Goal: Answer question/provide support: Share knowledge or assist other users

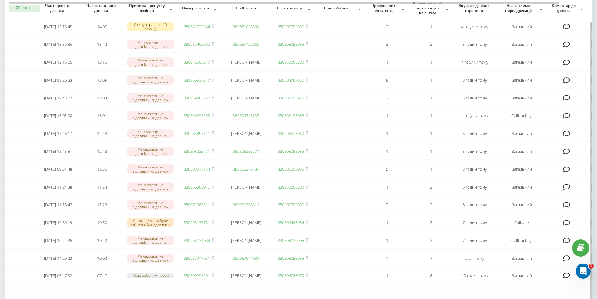
scroll to position [219, 0]
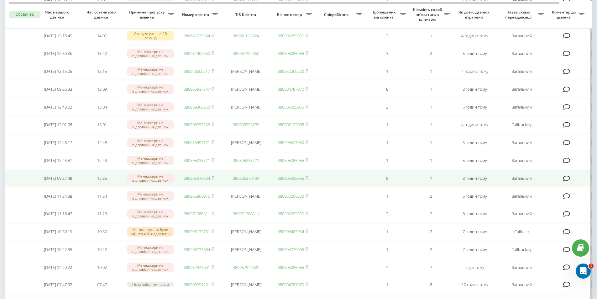
click at [187, 181] on link "380505276134" at bounding box center [197, 178] width 26 height 6
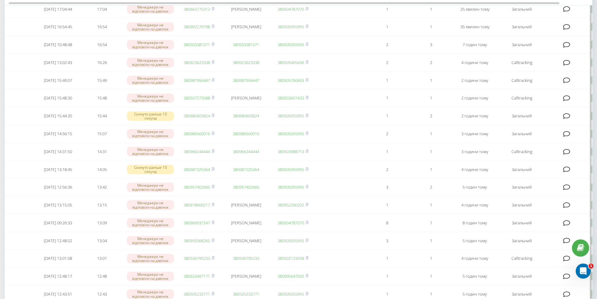
scroll to position [63, 0]
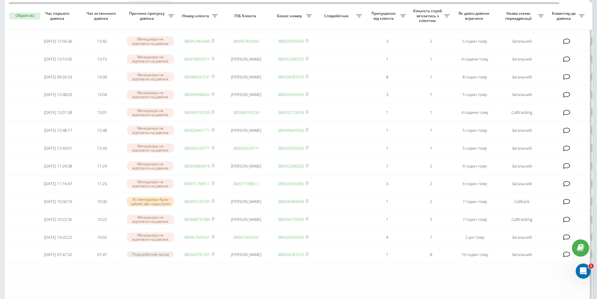
scroll to position [251, 0]
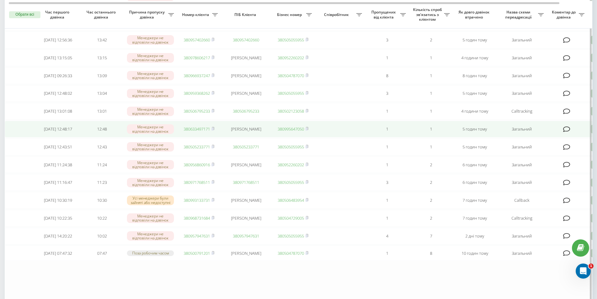
click at [207, 132] on link "380633497171" at bounding box center [197, 129] width 26 height 6
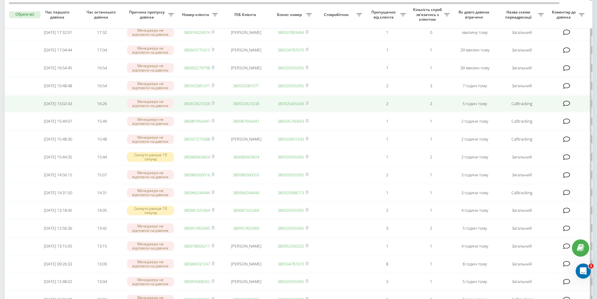
scroll to position [81, 0]
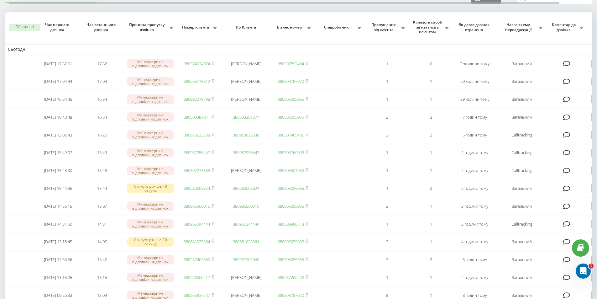
scroll to position [94, 0]
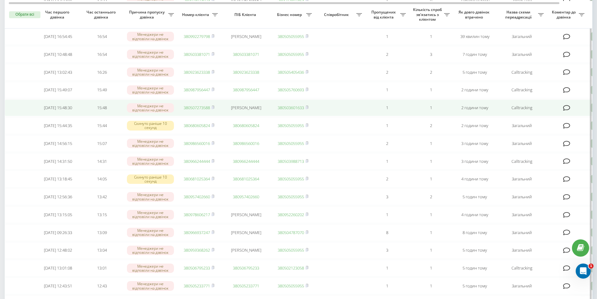
click at [204, 110] on link "380507273588" at bounding box center [197, 108] width 26 height 6
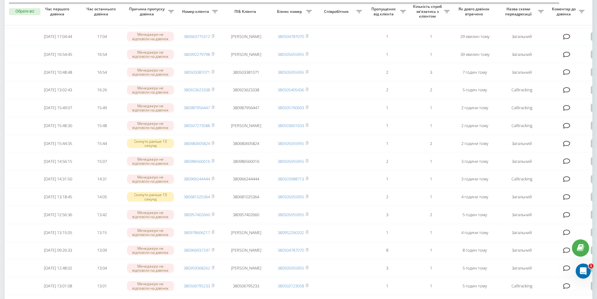
scroll to position [94, 0]
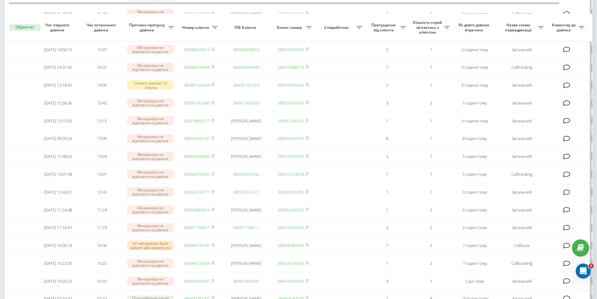
scroll to position [219, 0]
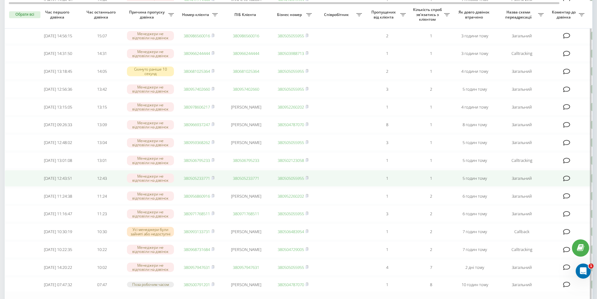
click at [187, 181] on link "380505233771" at bounding box center [197, 178] width 26 height 6
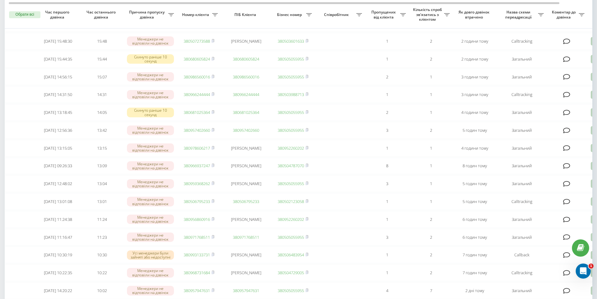
scroll to position [188, 0]
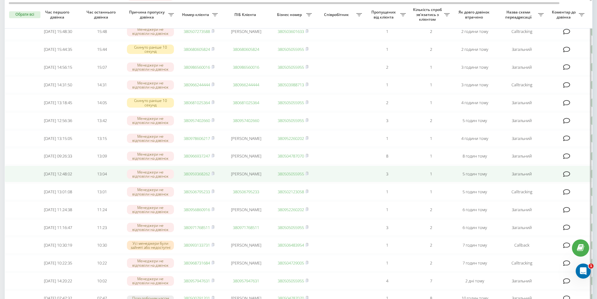
click at [208, 176] on link "380959368262" at bounding box center [197, 174] width 26 height 6
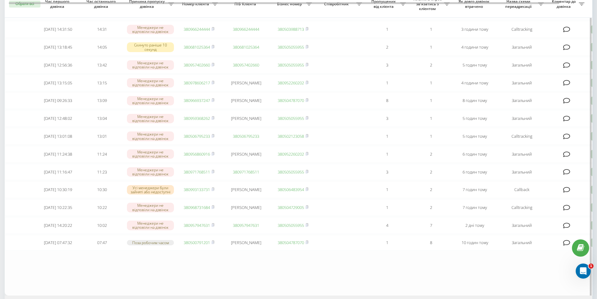
scroll to position [251, 0]
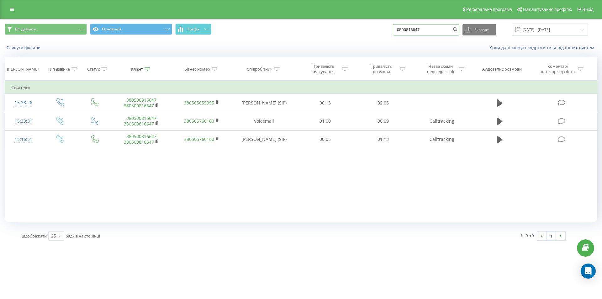
click at [449, 30] on input "0500816647" at bounding box center [426, 29] width 66 height 11
paste input "992328424"
type input "0992328424"
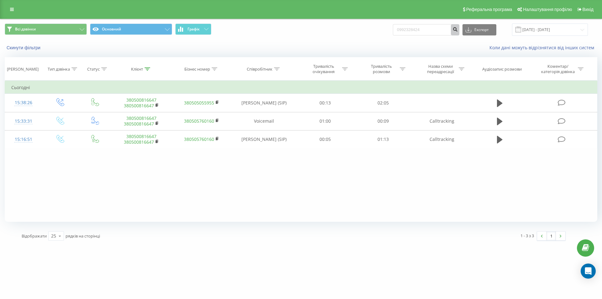
click at [458, 30] on icon "submit" at bounding box center [454, 29] width 5 height 4
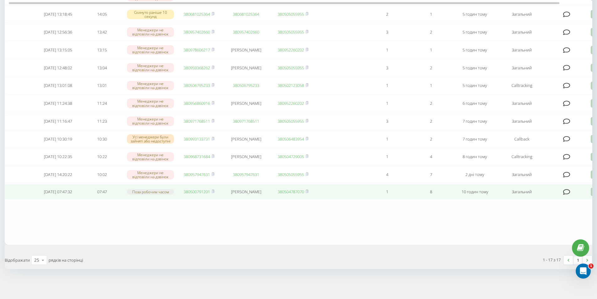
scroll to position [94, 0]
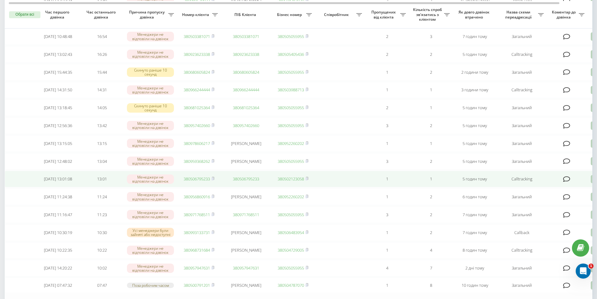
click at [193, 181] on link "380506795233" at bounding box center [197, 179] width 26 height 6
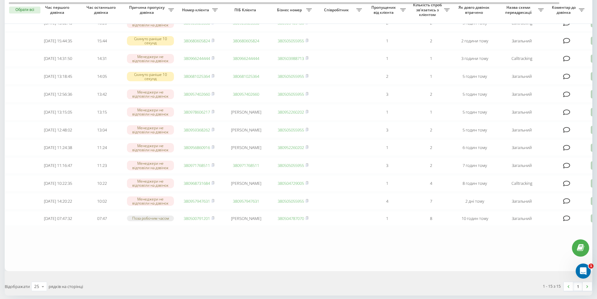
scroll to position [94, 0]
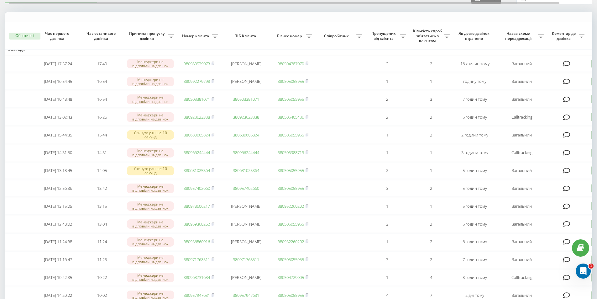
scroll to position [63, 0]
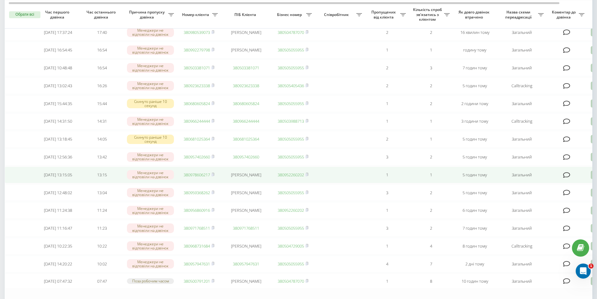
click at [204, 177] on link "380978606217" at bounding box center [197, 175] width 26 height 6
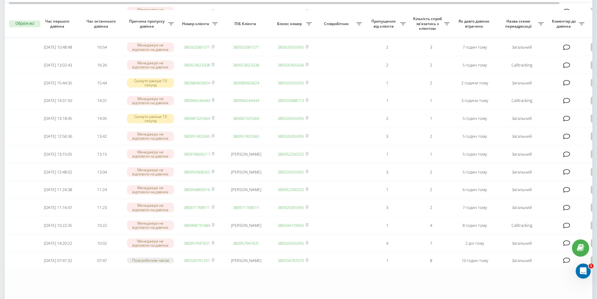
scroll to position [94, 0]
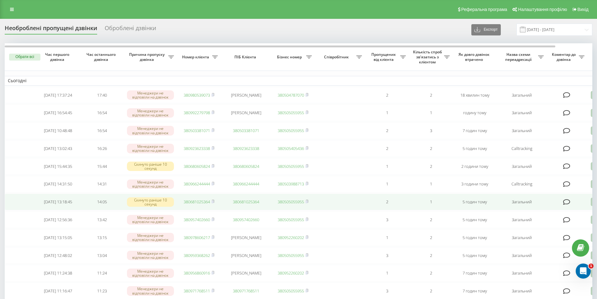
click at [196, 204] on link "380681025364" at bounding box center [197, 202] width 26 height 6
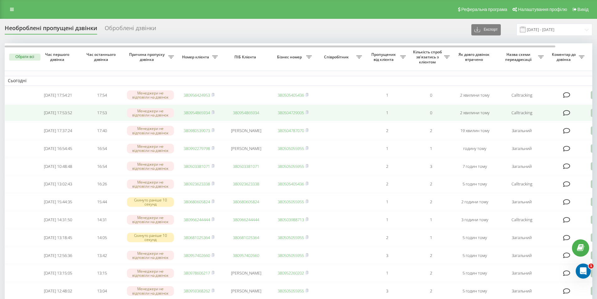
click at [200, 115] on link "380954865934" at bounding box center [197, 113] width 26 height 6
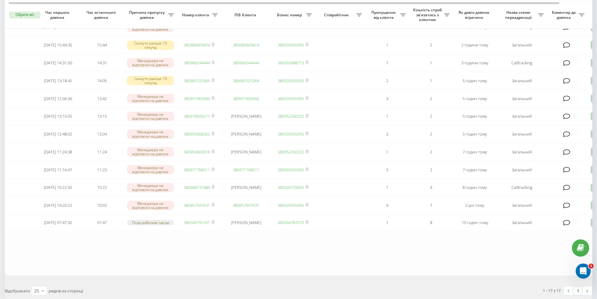
scroll to position [188, 0]
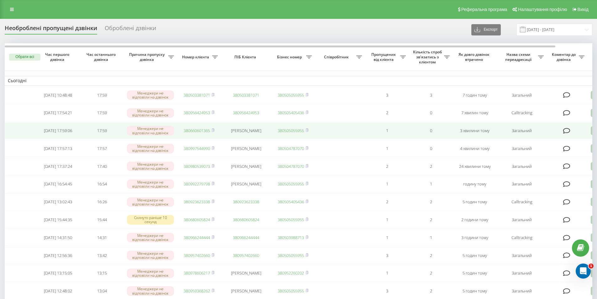
click at [197, 133] on link "380660601365" at bounding box center [197, 131] width 26 height 6
click at [199, 132] on link "380997544990" at bounding box center [197, 131] width 26 height 6
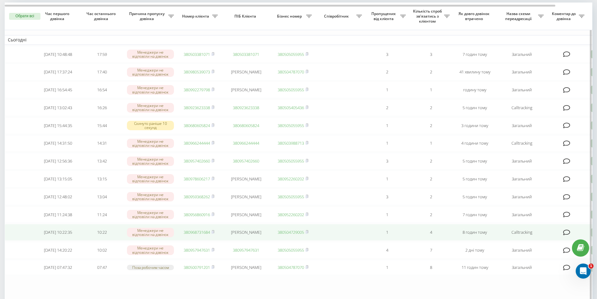
scroll to position [63, 0]
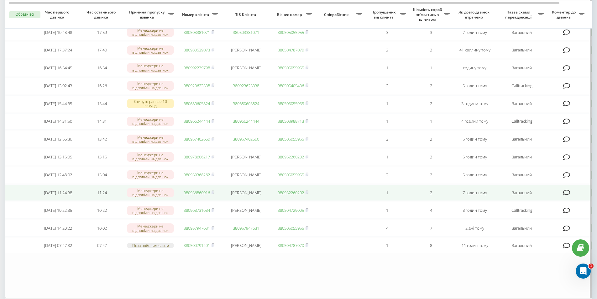
click at [200, 195] on link "380956860916" at bounding box center [197, 193] width 26 height 6
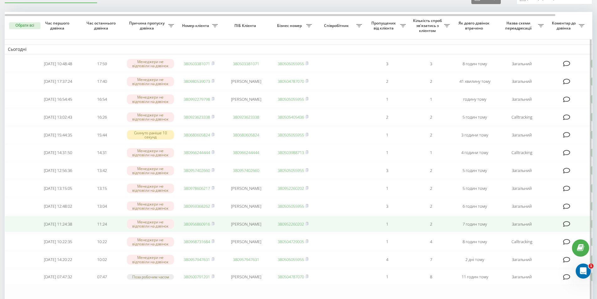
scroll to position [63, 0]
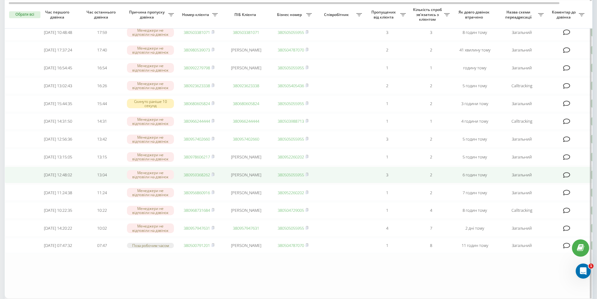
click at [195, 180] on td "380959368262" at bounding box center [199, 174] width 44 height 17
click at [195, 177] on link "380959368262" at bounding box center [197, 175] width 26 height 6
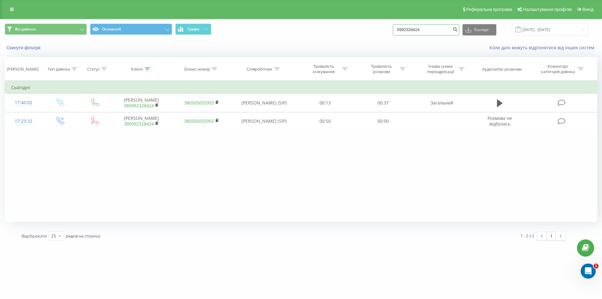
click at [449, 31] on input "0992328424" at bounding box center [426, 29] width 66 height 11
paste input "5 101 9038"
type input "095 101 9038"
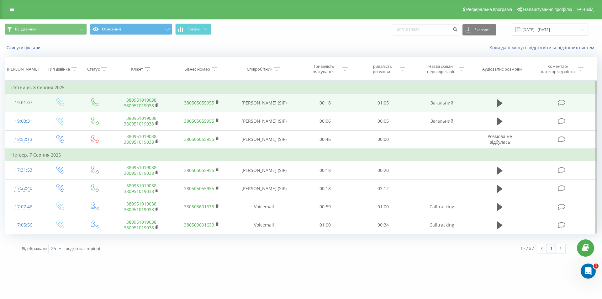
click at [141, 107] on link "380951019038" at bounding box center [139, 105] width 30 height 6
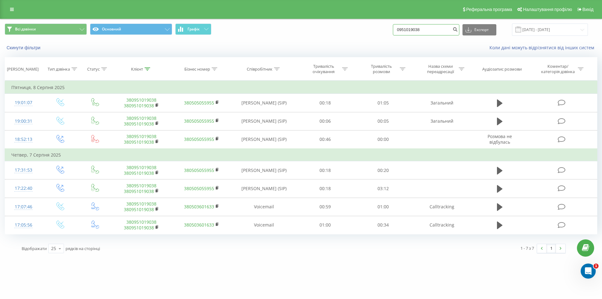
click at [434, 34] on input "0951019038" at bounding box center [426, 29] width 66 height 11
click at [434, 33] on input "0951019038" at bounding box center [426, 29] width 66 height 11
type input "0958225236"
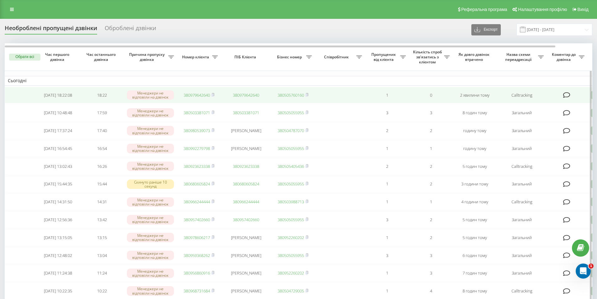
click at [190, 94] on link "380979642640" at bounding box center [197, 95] width 26 height 6
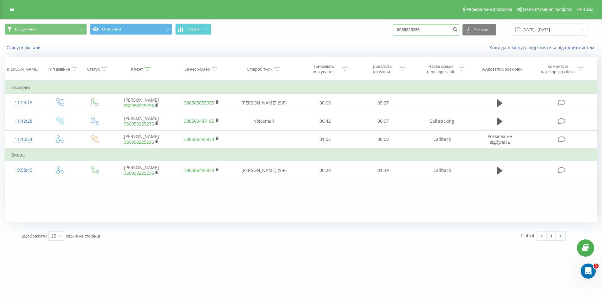
click at [439, 30] on input "0958225236" at bounding box center [426, 29] width 66 height 11
type input "0509145486"
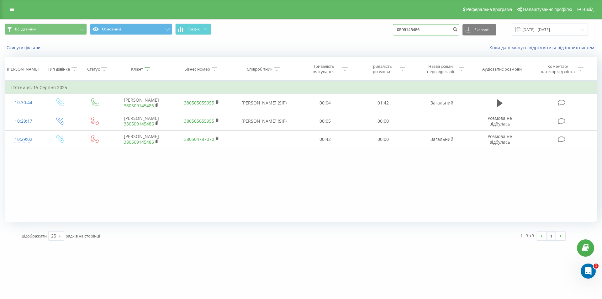
click at [440, 31] on input "0509145486" at bounding box center [426, 29] width 66 height 11
type input "0958066505"
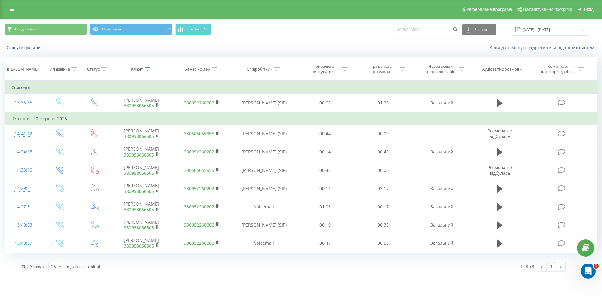
click at [96, 52] on div "Скинути фільтри Коли дані можуть відрізнятися вiд інших систем" at bounding box center [300, 47] width 601 height 15
click at [432, 33] on input "0958066505" at bounding box center [426, 29] width 66 height 11
click at [431, 33] on input "0958066505" at bounding box center [426, 29] width 66 height 11
paste input "508130400"
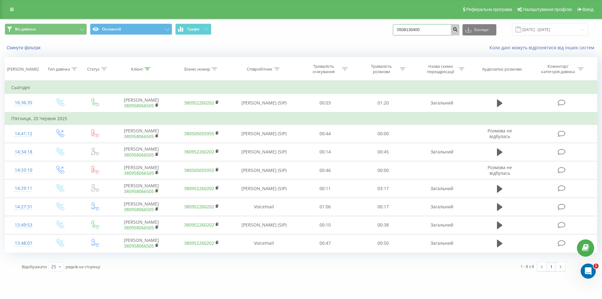
type input "0508130400"
click at [458, 30] on icon "submit" at bounding box center [454, 29] width 5 height 4
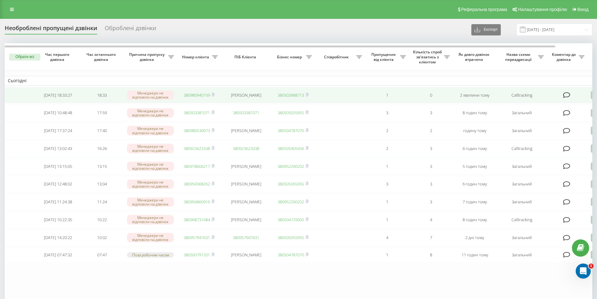
click at [197, 92] on link "380980940159" at bounding box center [197, 95] width 26 height 6
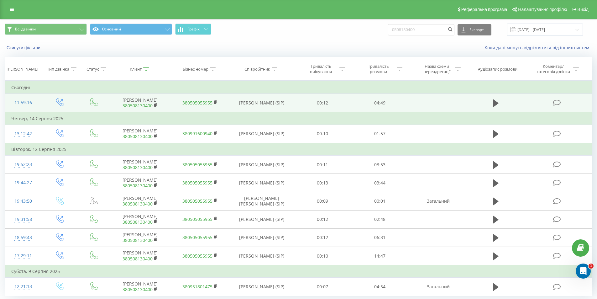
click at [490, 100] on td at bounding box center [495, 103] width 55 height 18
click at [491, 100] on button at bounding box center [495, 102] width 9 height 9
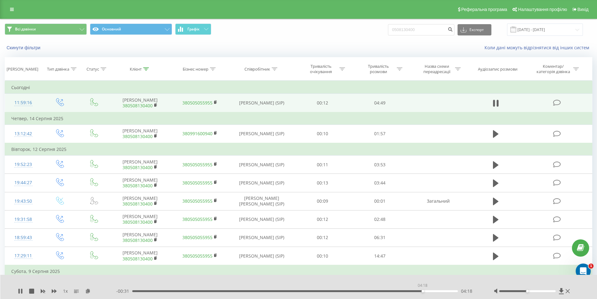
click at [423, 291] on div "04:18" at bounding box center [295, 291] width 326 height 2
click at [147, 292] on div "04:21" at bounding box center [295, 291] width 326 height 2
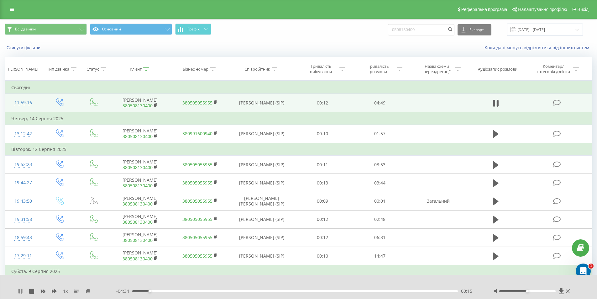
click at [19, 290] on icon at bounding box center [18, 290] width 1 height 5
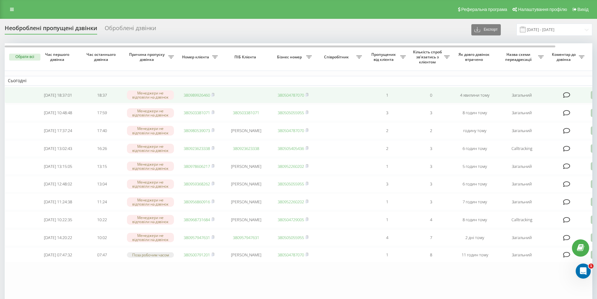
click at [197, 93] on link "380989926460" at bounding box center [197, 95] width 26 height 6
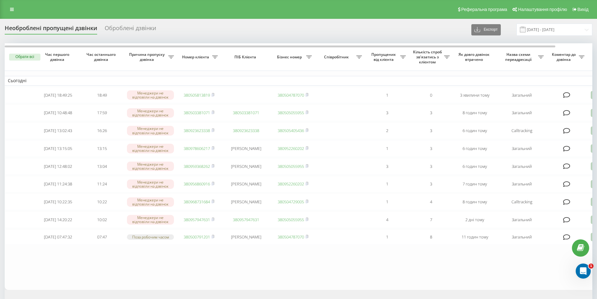
click at [187, 25] on div "Необроблені пропущені дзвінки Оброблені дзвінки Експорт .csv .xlsx 20.08.2025 -…" at bounding box center [299, 30] width 588 height 12
click at [154, 279] on table "Сьогодні [DATE] 18:57:29 19:01 Усі менеджери були зайняті або недоступні 380669…" at bounding box center [318, 166] width 627 height 246
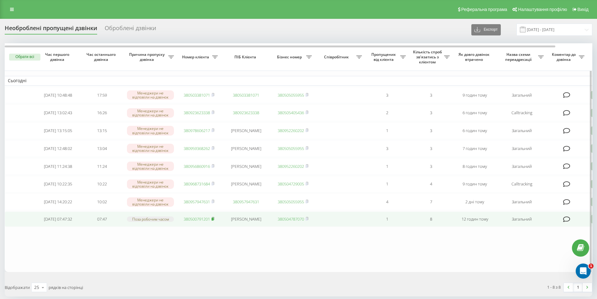
click at [213, 220] on rect at bounding box center [213, 219] width 2 height 3
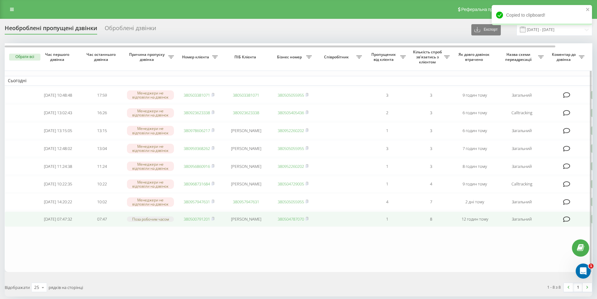
click at [565, 222] on icon at bounding box center [566, 219] width 7 height 6
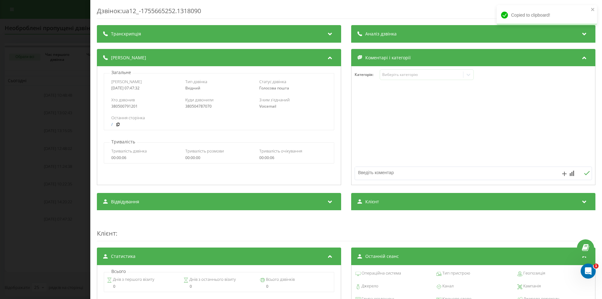
click at [377, 171] on textarea at bounding box center [449, 172] width 189 height 11
type textarea "тг"
click at [584, 172] on icon at bounding box center [587, 173] width 6 height 4
click at [50, 137] on div "Дзвінок : ua12_-1755665252.1318090 Транскрипція Для AI-аналізу майбутніх дзвінк…" at bounding box center [301, 149] width 602 height 299
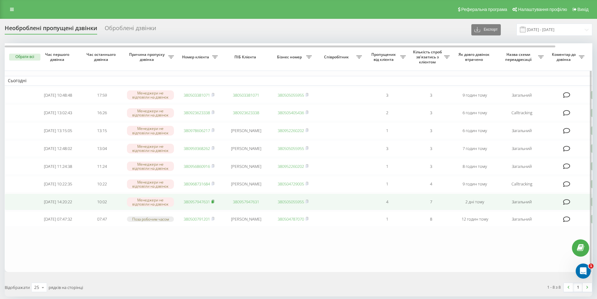
drag, startPoint x: 214, startPoint y: 207, endPoint x: 213, endPoint y: 210, distance: 3.2
click at [214, 203] on icon at bounding box center [213, 201] width 3 height 4
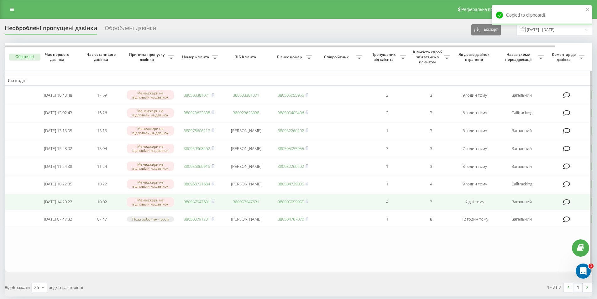
click at [564, 205] on icon at bounding box center [566, 202] width 7 height 6
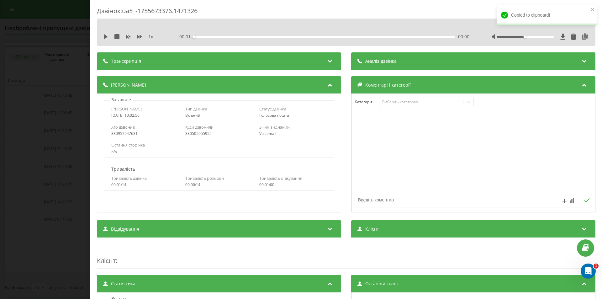
click at [386, 180] on div at bounding box center [473, 152] width 244 height 75
click at [407, 198] on textarea at bounding box center [449, 199] width 189 height 11
click at [439, 199] on textarea "в" at bounding box center [449, 199] width 189 height 11
type textarea "вб"
click at [586, 199] on button at bounding box center [587, 200] width 10 height 5
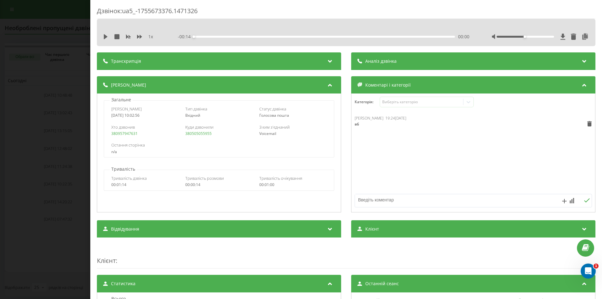
click at [64, 160] on div "Дзвінок : ua5_-1755673376.1471326 1 x - 00:14 00:00 00:00 Транскрипція Для AI-а…" at bounding box center [301, 149] width 602 height 299
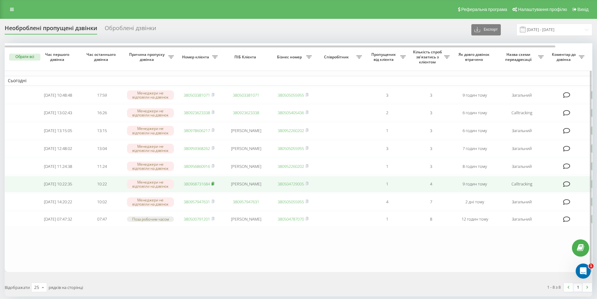
click at [213, 185] on rect at bounding box center [213, 183] width 2 height 3
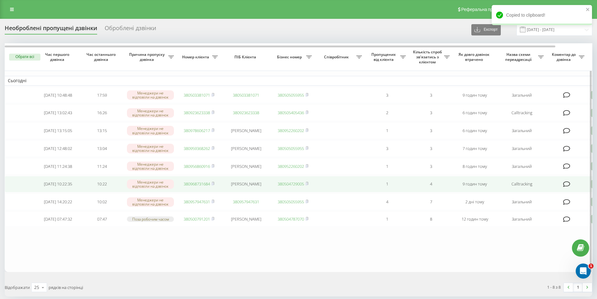
click at [564, 187] on icon at bounding box center [566, 184] width 7 height 6
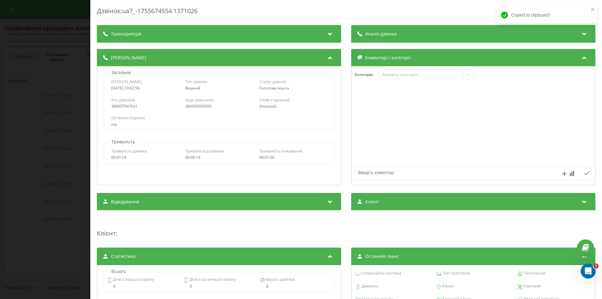
click at [389, 178] on textarea at bounding box center [449, 172] width 189 height 11
type textarea "вб"
click at [584, 173] on icon at bounding box center [587, 173] width 6 height 4
click at [60, 127] on div "Дзвінок : ua7_-1755674554.1371026 Транскрипція Для AI-аналізу майбутніх дзвінкі…" at bounding box center [301, 149] width 602 height 299
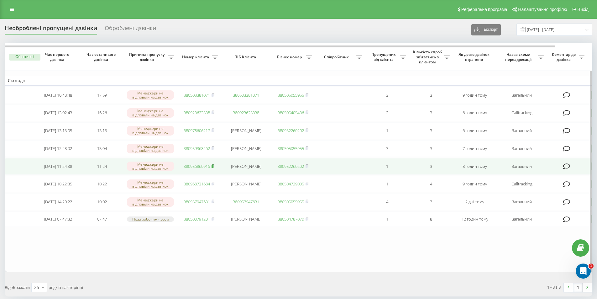
click at [214, 168] on icon at bounding box center [213, 166] width 3 height 4
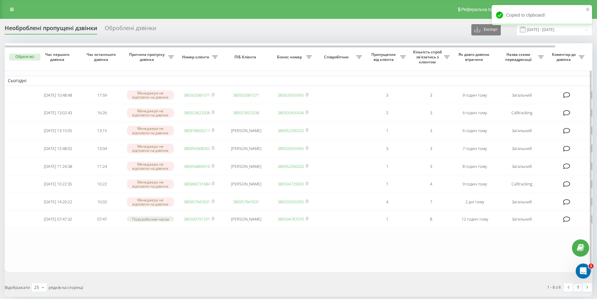
click at [129, 257] on table "Сьогодні [DATE] 10:48:48 17:59 Менеджери не відповіли на дзвінок 380503381071 3…" at bounding box center [318, 157] width 627 height 229
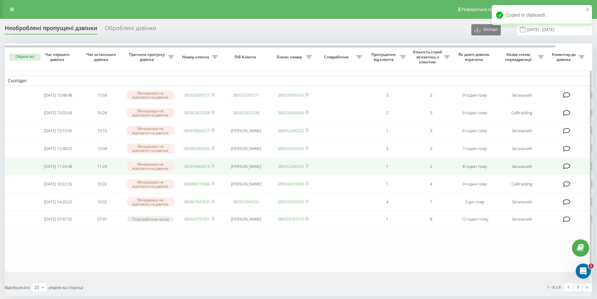
click at [564, 169] on icon at bounding box center [566, 166] width 7 height 6
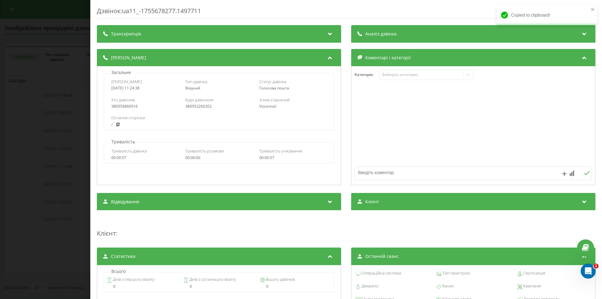
click at [400, 176] on textarea at bounding box center [449, 172] width 189 height 11
type textarea "вб"
click at [584, 175] on icon at bounding box center [587, 173] width 6 height 4
click at [13, 168] on div "Дзвінок : ua11_-1755678277.1497711 Транскрипція Для AI-аналізу майбутніх дзвінк…" at bounding box center [301, 149] width 602 height 299
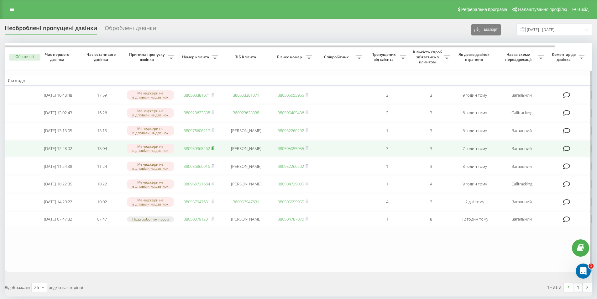
click at [214, 150] on icon at bounding box center [213, 148] width 3 height 4
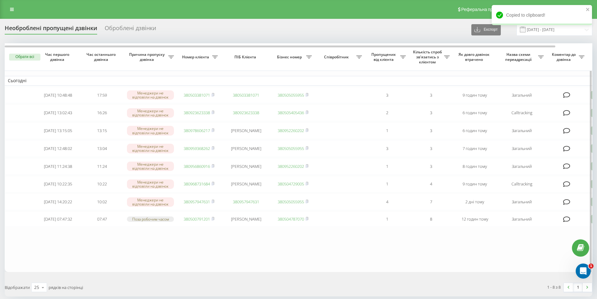
click at [144, 272] on table "Сьогодні [DATE] 10:48:48 17:59 Менеджери не відповіли на дзвінок 380503381071 3…" at bounding box center [318, 157] width 627 height 229
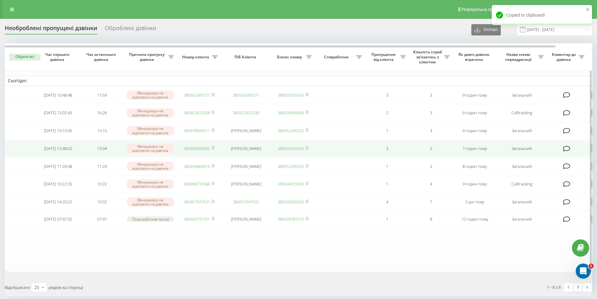
click at [565, 151] on icon at bounding box center [566, 148] width 7 height 6
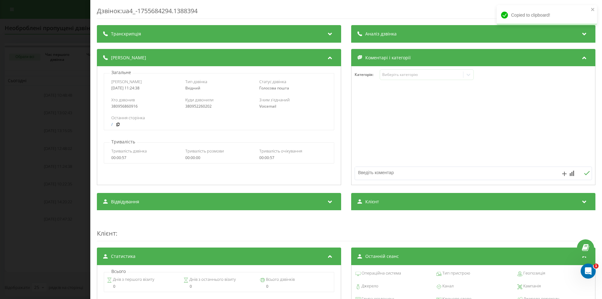
click at [380, 170] on textarea at bounding box center [449, 172] width 189 height 11
type textarea "вб"
click at [582, 175] on button at bounding box center [587, 173] width 10 height 5
click at [67, 192] on div "Дзвінок : ua4_-1755684294.1388394 Транскрипція Для AI-аналізу майбутніх дзвінкі…" at bounding box center [301, 149] width 602 height 299
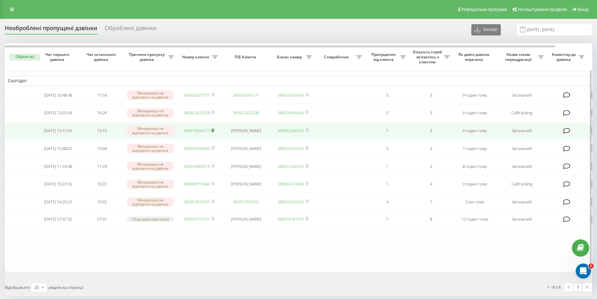
click at [213, 132] on rect at bounding box center [213, 130] width 2 height 3
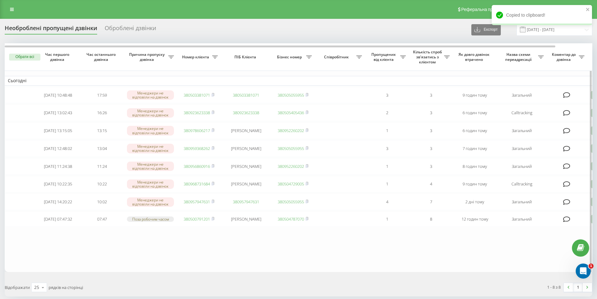
click at [134, 257] on table "Сьогодні [DATE] 10:48:48 17:59 Менеджери не відповіли на дзвінок 380503381071 3…" at bounding box center [318, 157] width 627 height 229
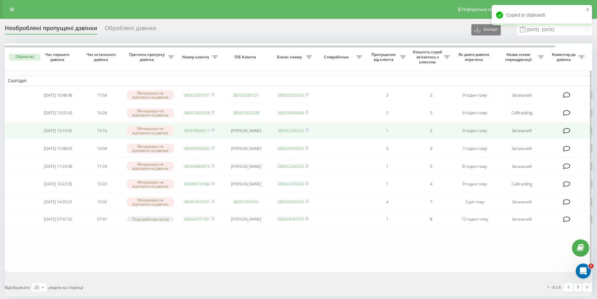
click at [565, 131] on icon at bounding box center [566, 131] width 7 height 6
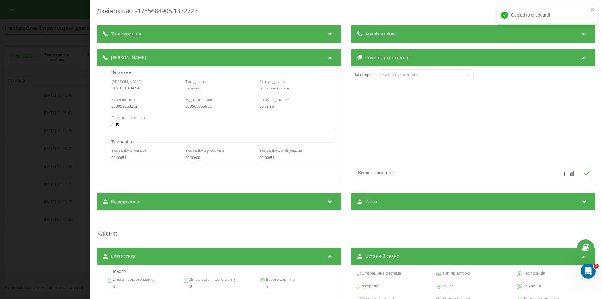
click at [395, 170] on textarea at bounding box center [449, 172] width 189 height 11
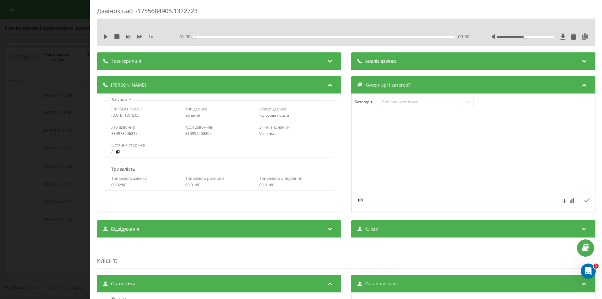
type textarea "вб"
click at [585, 199] on button at bounding box center [587, 200] width 10 height 5
click at [24, 228] on div "Дзвінок : ua0_-1755684905.1372723 1 x - 01:00 00:00 00:00 Транскрипція Для AI-а…" at bounding box center [301, 149] width 602 height 299
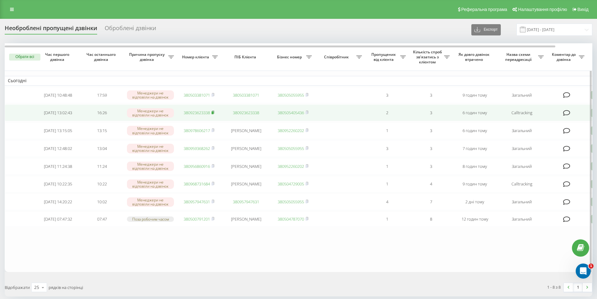
click at [214, 113] on icon at bounding box center [213, 112] width 2 height 3
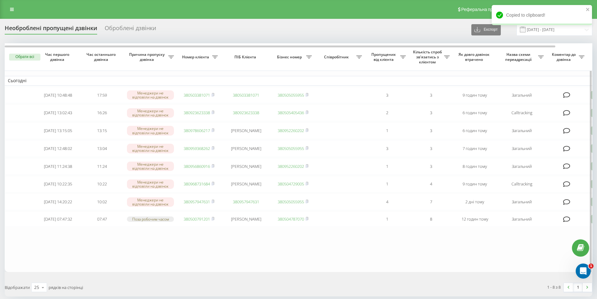
click at [213, 248] on table "Сьогодні [DATE] 10:48:48 17:59 Менеджери не відповіли на дзвінок 380503381071 3…" at bounding box center [318, 157] width 627 height 229
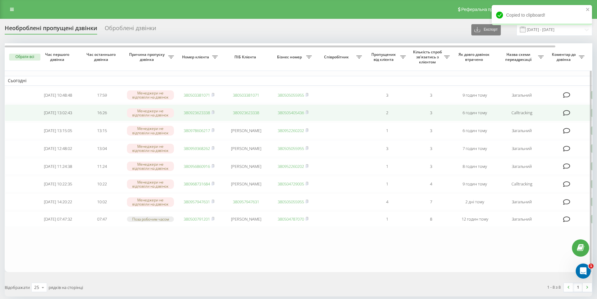
click at [565, 113] on icon at bounding box center [566, 113] width 7 height 6
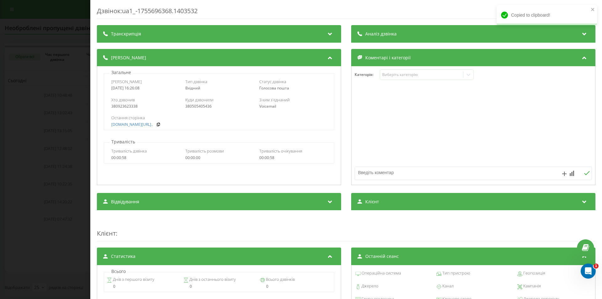
click at [373, 170] on textarea at bounding box center [449, 172] width 189 height 11
type textarea "нема"
click at [584, 174] on icon at bounding box center [587, 173] width 6 height 4
click at [51, 137] on div "Дзвінок : ua1_-1755696368.1403532 Транскрипція Для AI-аналізу майбутніх дзвінкі…" at bounding box center [301, 149] width 602 height 299
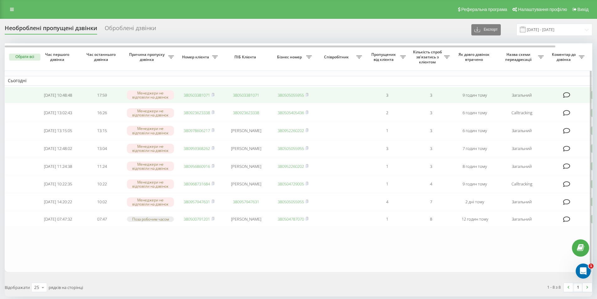
click at [212, 94] on span "380503381071" at bounding box center [199, 95] width 31 height 6
click at [213, 97] on rect at bounding box center [213, 95] width 2 height 3
click at [568, 94] on icon at bounding box center [566, 95] width 7 height 6
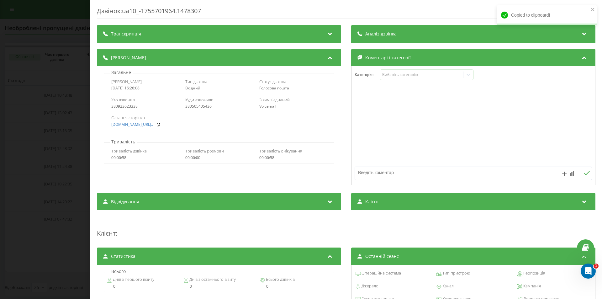
click at [400, 180] on div at bounding box center [473, 172] width 237 height 13
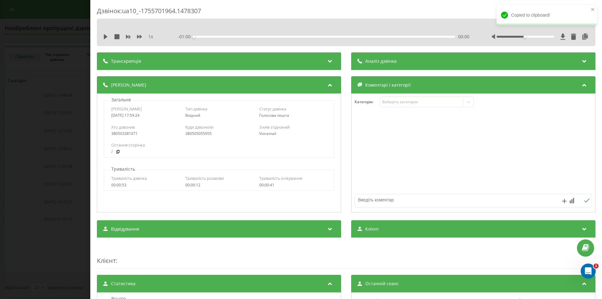
click at [397, 174] on div at bounding box center [473, 152] width 244 height 75
click at [379, 203] on textarea at bounding box center [449, 199] width 189 height 11
type textarea "вб"
click at [584, 198] on icon at bounding box center [587, 200] width 6 height 4
drag, startPoint x: 71, startPoint y: 217, endPoint x: 81, endPoint y: 228, distance: 15.1
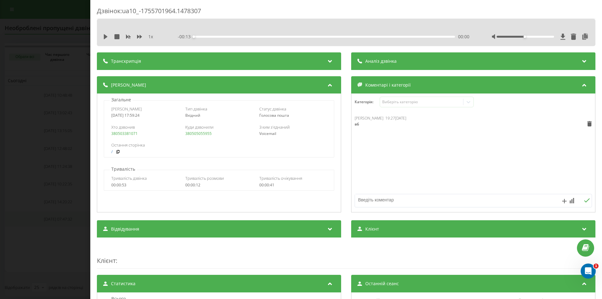
click at [71, 217] on div "Дзвінок : ua10_-1755701964.1478307 1 x - 00:13 00:00 00:00 Транскрипція Для AI-…" at bounding box center [301, 149] width 602 height 299
